Goal: Task Accomplishment & Management: Use online tool/utility

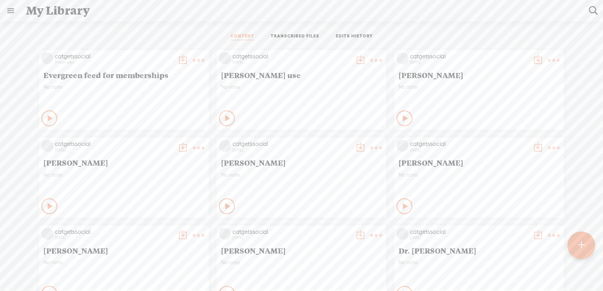
click at [193, 59] on t at bounding box center [198, 60] width 11 height 11
click at [161, 159] on link "Download as..." at bounding box center [155, 159] width 79 height 18
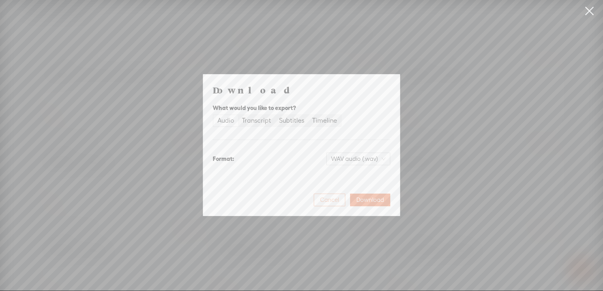
click at [325, 204] on button "Cancel" at bounding box center [330, 200] width 32 height 13
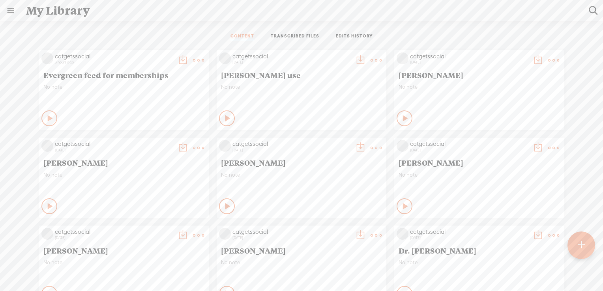
click at [193, 59] on t at bounding box center [198, 60] width 11 height 11
click at [164, 139] on link "Rendering Video..." at bounding box center [155, 141] width 79 height 18
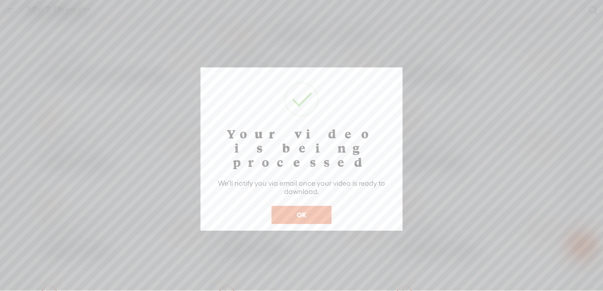
click at [313, 206] on button "OK" at bounding box center [302, 215] width 60 height 18
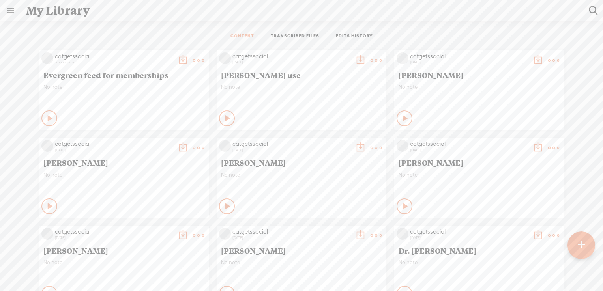
click at [193, 61] on t at bounding box center [198, 60] width 11 height 11
click at [194, 60] on t at bounding box center [198, 60] width 11 height 11
click at [163, 141] on link "Rendering Video..." at bounding box center [155, 141] width 79 height 18
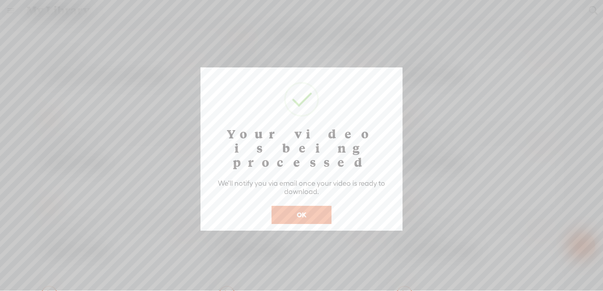
click at [320, 206] on button "OK" at bounding box center [302, 215] width 60 height 18
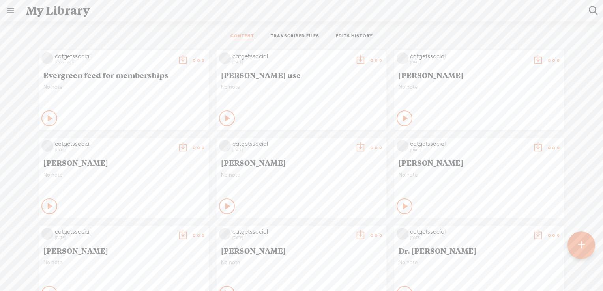
click at [197, 57] on icon at bounding box center [199, 61] width 16 height 16
drag, startPoint x: 173, startPoint y: 96, endPoint x: 173, endPoint y: 86, distance: 9.5
click at [173, 86] on ul "Edit Duplicate & Edit Add To Channel Comments Rendering Video... Download as...…" at bounding box center [155, 140] width 87 height 127
click at [173, 86] on link "Edit" at bounding box center [155, 86] width 79 height 18
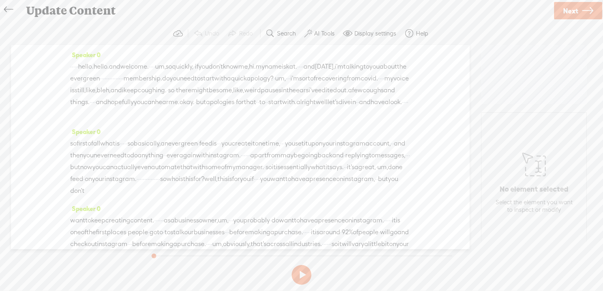
click at [325, 35] on label "AI Tools" at bounding box center [324, 34] width 21 height 8
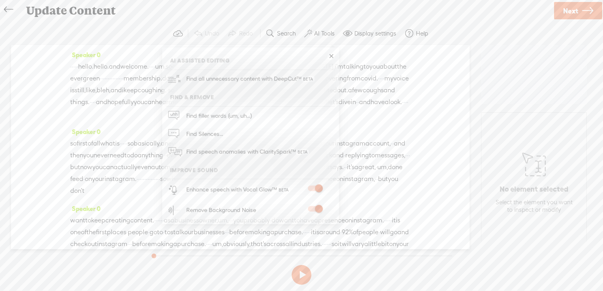
click at [582, 10] on icon at bounding box center [587, 11] width 11 height 20
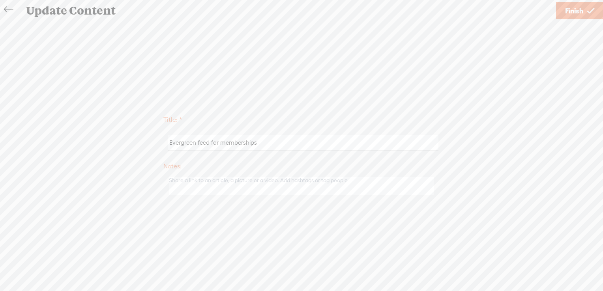
click at [582, 10] on span "Finish" at bounding box center [574, 11] width 18 height 20
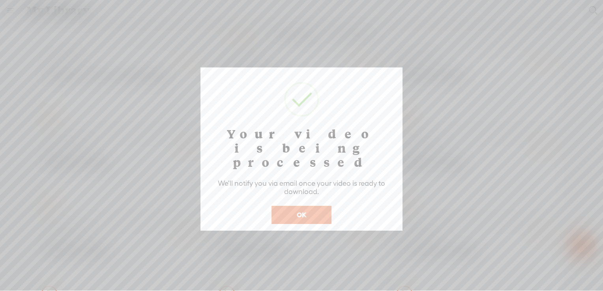
click at [292, 206] on button "OK" at bounding box center [302, 215] width 60 height 18
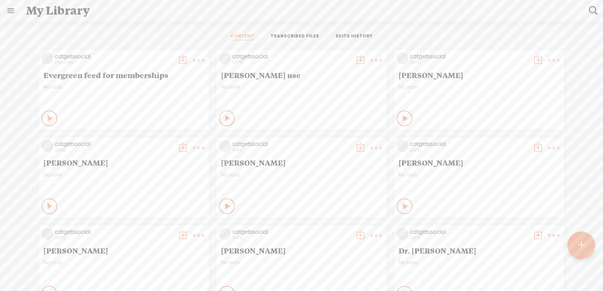
click at [193, 58] on t at bounding box center [198, 60] width 11 height 11
click at [193, 57] on t at bounding box center [198, 60] width 11 height 11
click at [186, 30] on div "CONTENT TRANSCRIBED FILES EDITS HISTORY" at bounding box center [301, 36] width 591 height 19
click at [193, 60] on t at bounding box center [198, 60] width 11 height 11
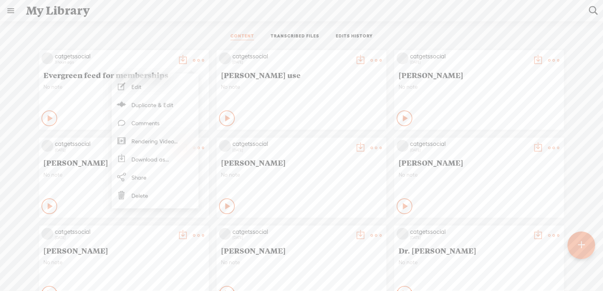
click at [160, 144] on link "Rendering Video..." at bounding box center [155, 141] width 79 height 18
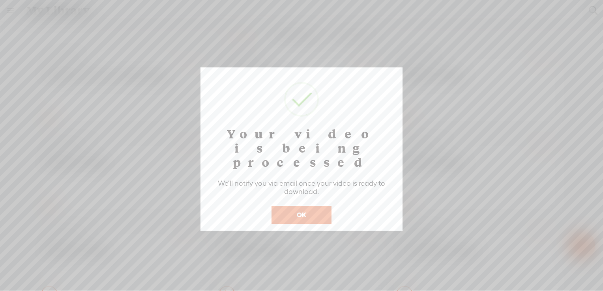
click at [313, 206] on button "OK" at bounding box center [302, 215] width 60 height 18
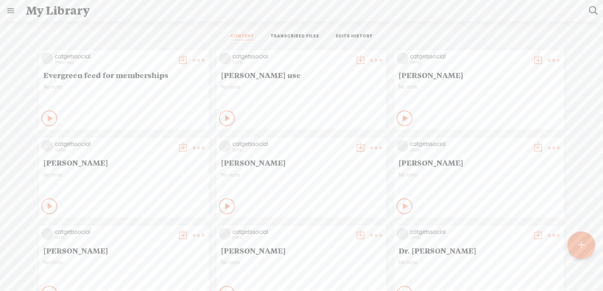
click at [193, 60] on t at bounding box center [198, 60] width 11 height 11
click at [199, 16] on div "My Library" at bounding box center [302, 10] width 563 height 21
click at [193, 60] on t at bounding box center [198, 60] width 11 height 11
click at [193, 58] on t at bounding box center [198, 60] width 11 height 11
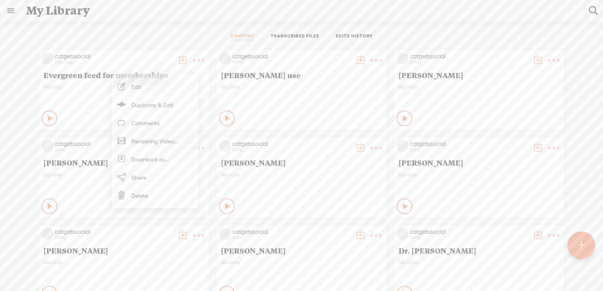
click at [156, 157] on link "Download as..." at bounding box center [155, 159] width 79 height 18
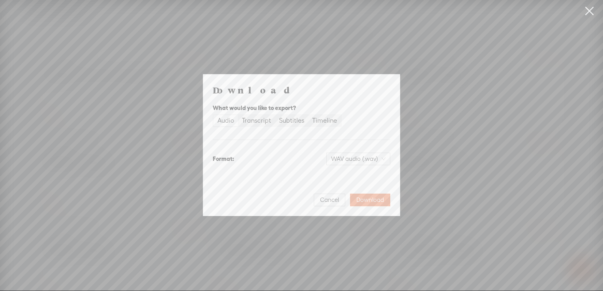
click at [232, 124] on div "Audio" at bounding box center [226, 120] width 17 height 11
click at [214, 115] on input "Audio" at bounding box center [214, 115] width 0 height 0
click at [260, 124] on div "Transcript" at bounding box center [256, 120] width 29 height 11
click at [238, 115] on input "Transcript" at bounding box center [238, 115] width 0 height 0
click at [292, 123] on div "Subtitles" at bounding box center [291, 120] width 25 height 11
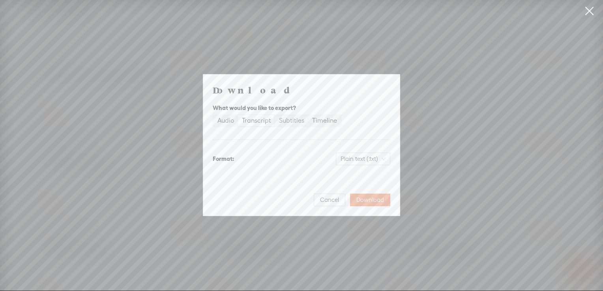
click at [275, 115] on input "Subtitles" at bounding box center [275, 115] width 0 height 0
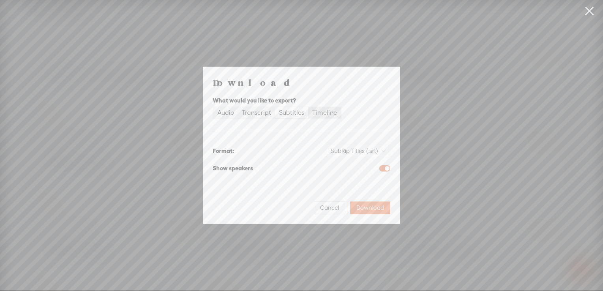
click at [330, 113] on div "Timeline" at bounding box center [324, 112] width 25 height 11
click at [308, 107] on input "Timeline" at bounding box center [308, 107] width 0 height 0
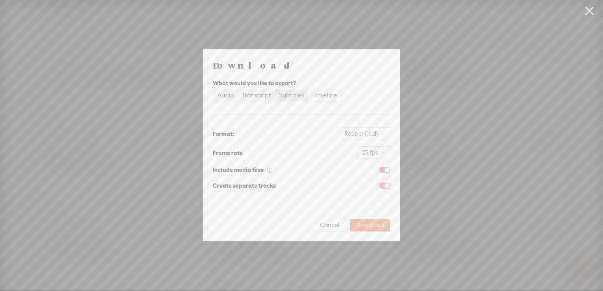
click at [294, 95] on div "Subtitles" at bounding box center [291, 95] width 25 height 11
click at [275, 90] on input "Subtitles" at bounding box center [275, 90] width 0 height 0
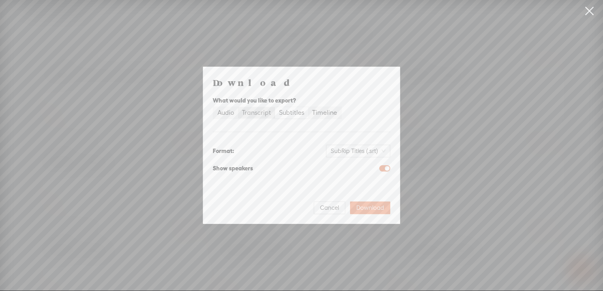
click at [259, 114] on div "Transcript" at bounding box center [256, 112] width 29 height 11
click at [238, 107] on input "Transcript" at bounding box center [238, 107] width 0 height 0
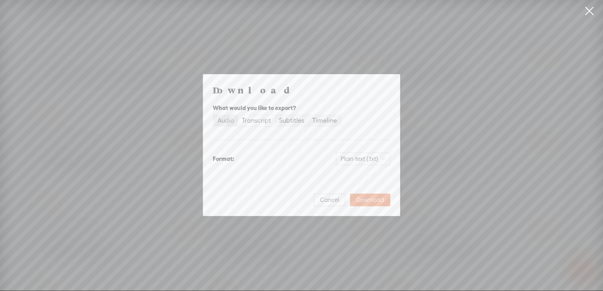
click at [225, 117] on div "Audio" at bounding box center [226, 120] width 17 height 11
click at [214, 115] on input "Audio" at bounding box center [214, 115] width 0 height 0
click at [324, 201] on span "Cancel" at bounding box center [329, 200] width 19 height 8
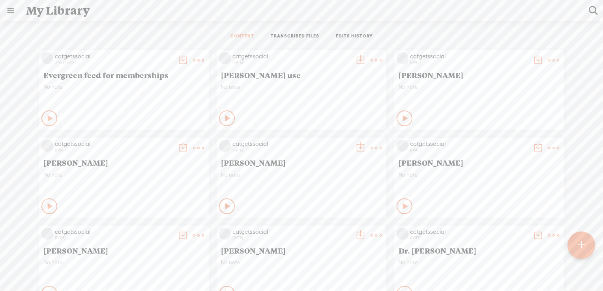
click at [193, 58] on t at bounding box center [198, 60] width 11 height 11
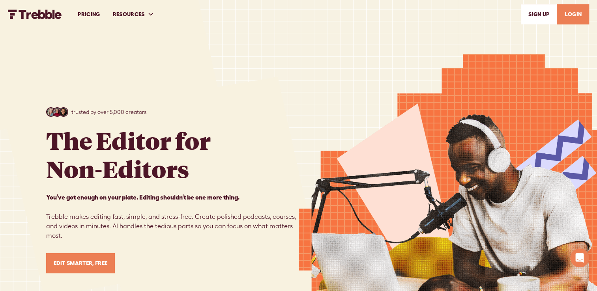
click at [576, 9] on link "LOGIN" at bounding box center [573, 14] width 32 height 20
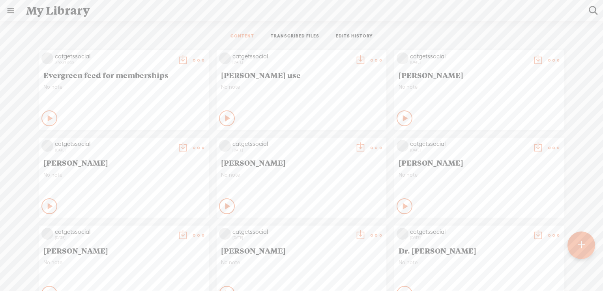
click at [194, 59] on t at bounding box center [198, 60] width 11 height 11
click at [177, 58] on t at bounding box center [182, 60] width 11 height 11
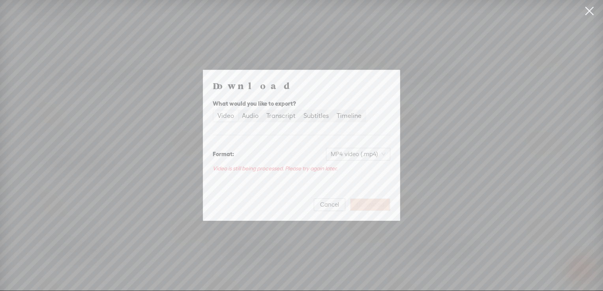
click at [227, 118] on div "Video" at bounding box center [226, 116] width 17 height 11
click at [214, 111] on input "Video" at bounding box center [214, 111] width 0 height 0
click at [336, 167] on span "Video is still being processed. Please try again later." at bounding box center [275, 168] width 125 height 6
